Goal: Information Seeking & Learning: Learn about a topic

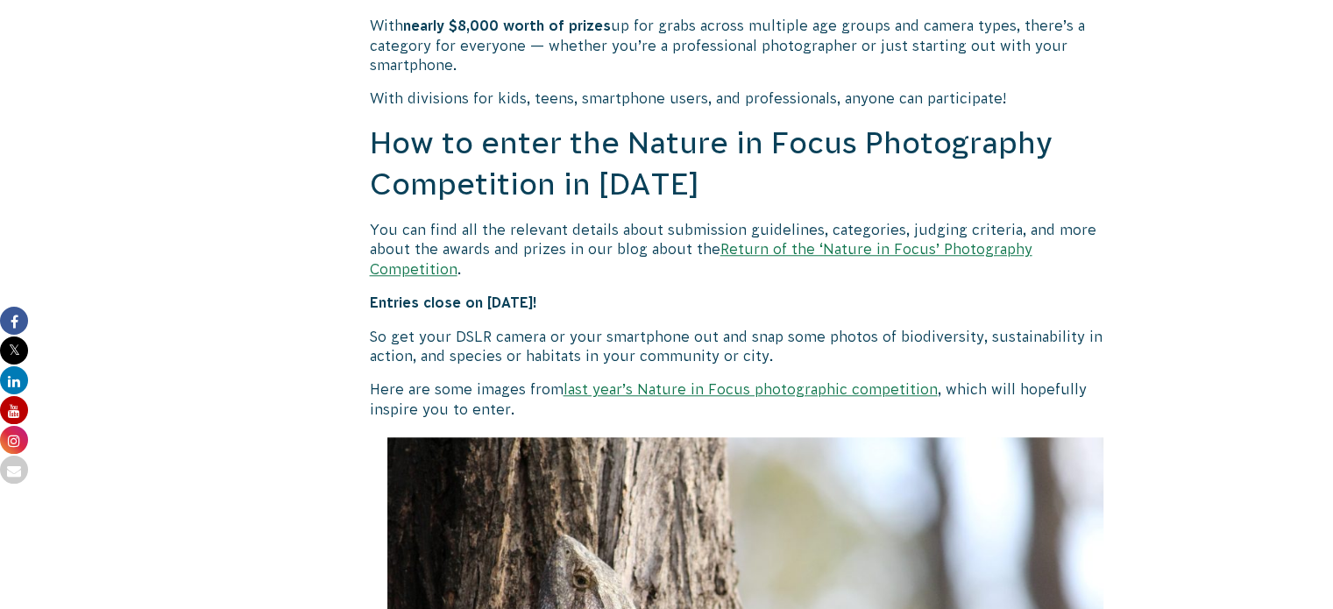
scroll to position [1402, 0]
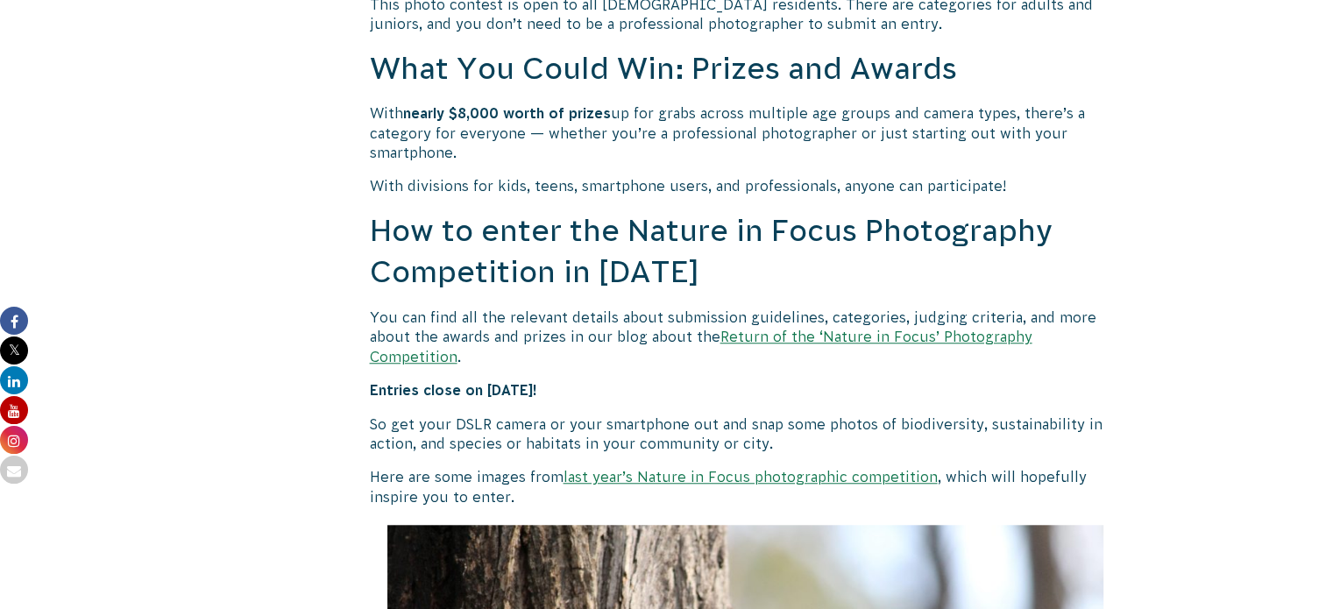
click at [787, 469] on link "last year’s Nature in Focus photographic competition" at bounding box center [750, 477] width 374 height 16
click at [1007, 337] on link "Return of the ‘Nature in Focus’ Photography Competition" at bounding box center [701, 346] width 662 height 35
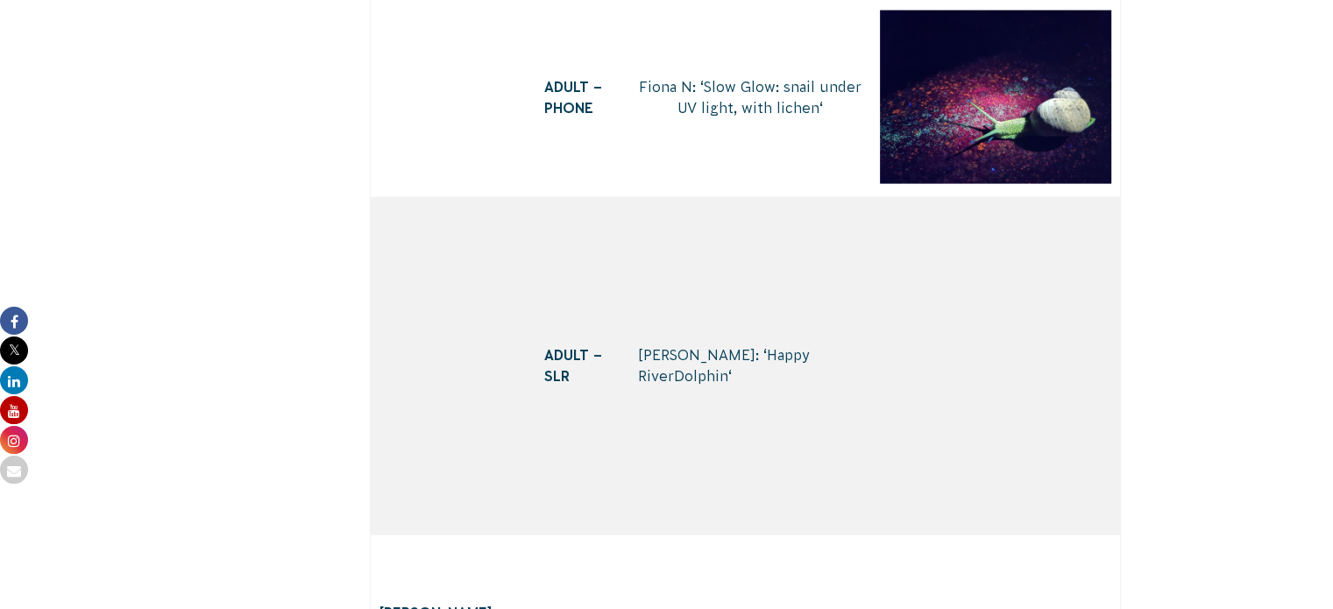
scroll to position [10408, 0]
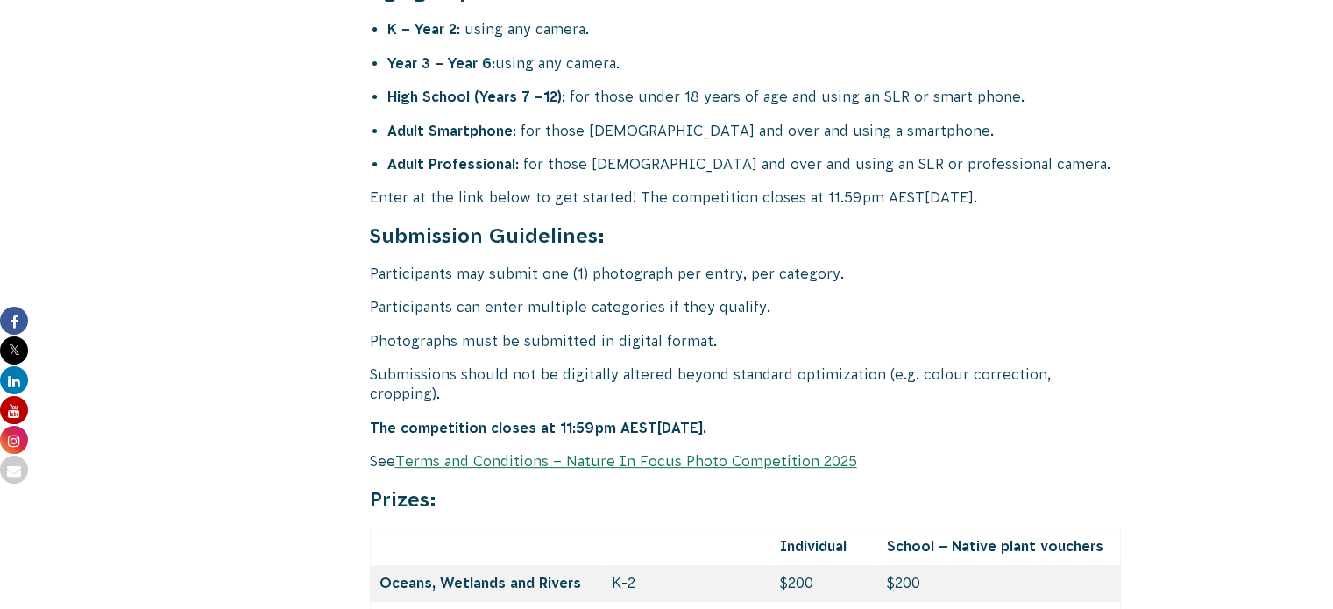
scroll to position [7184, 0]
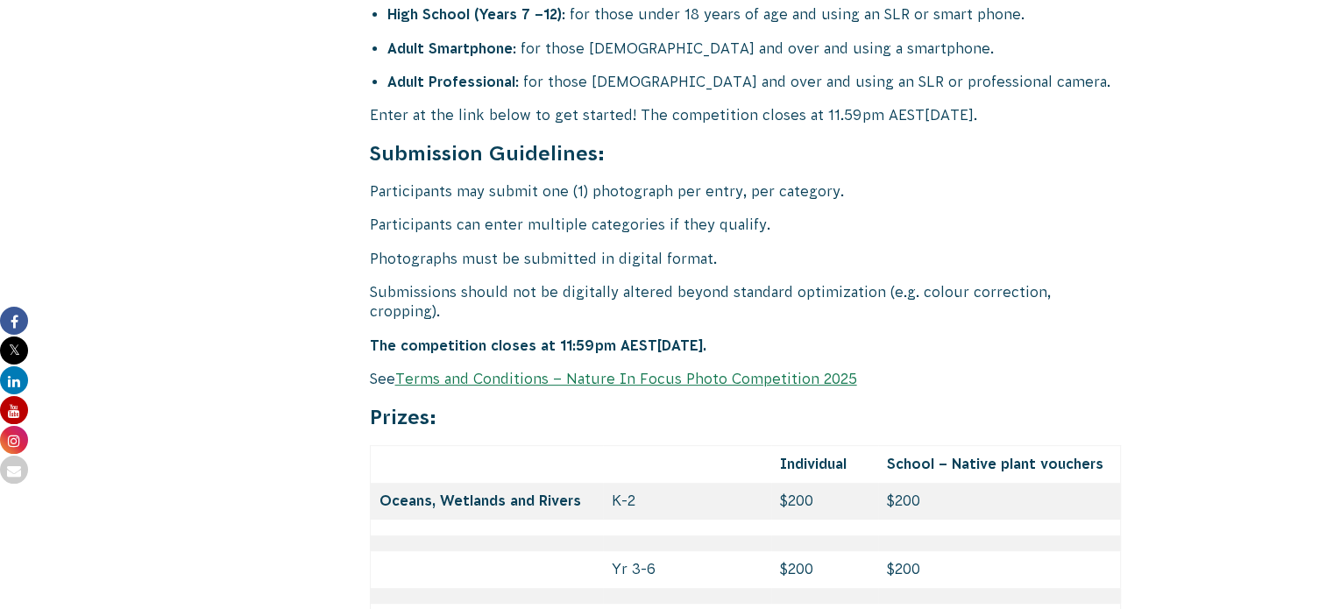
click at [767, 371] on link "Terms and Conditions – Nature In Focus Photo Competition 2025" at bounding box center [626, 379] width 462 height 16
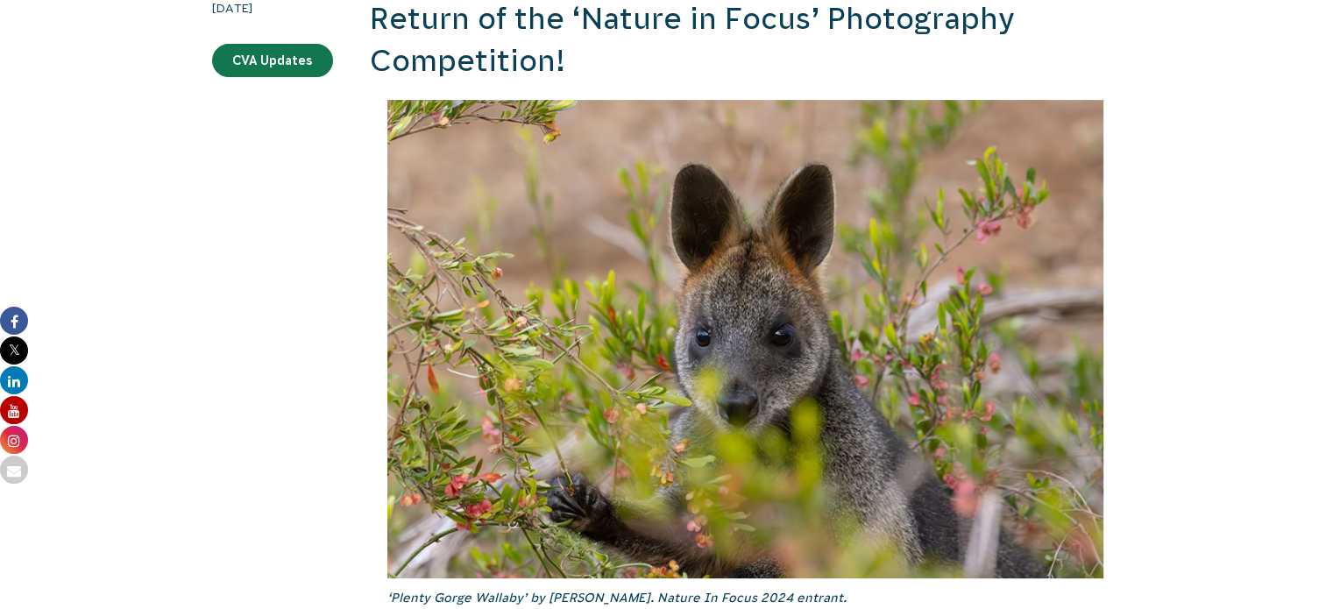
scroll to position [263, 0]
